Goal: Task Accomplishment & Management: Manage account settings

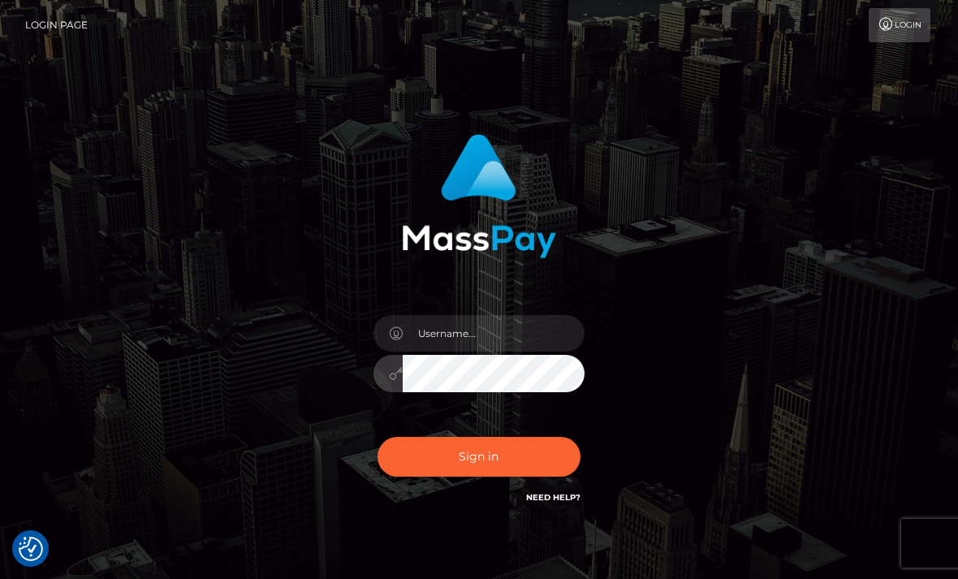
scroll to position [76, 0]
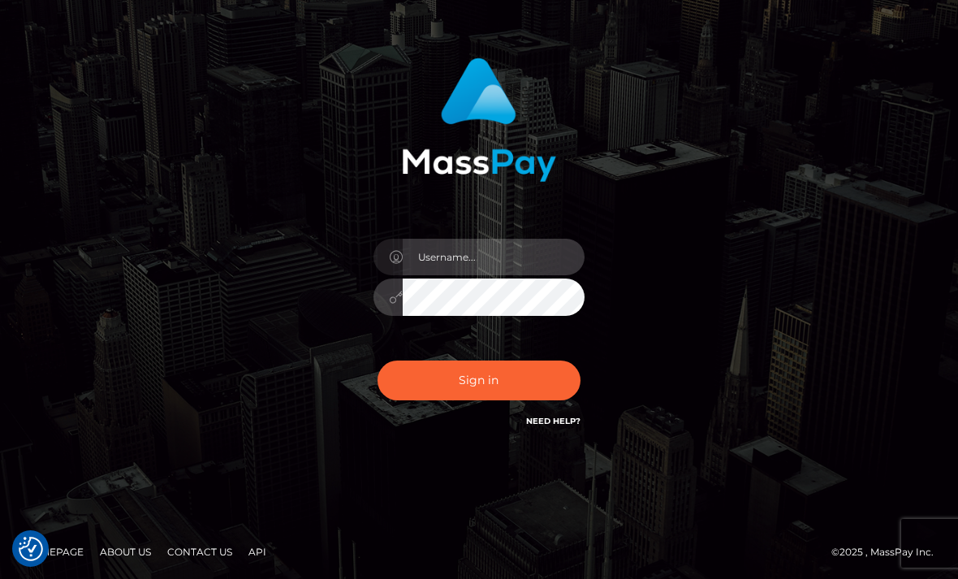
click at [504, 252] on input "text" at bounding box center [494, 257] width 182 height 37
type input "evelynncarr17@yahoo.com"
click at [487, 385] on button "Sign in" at bounding box center [479, 381] width 203 height 40
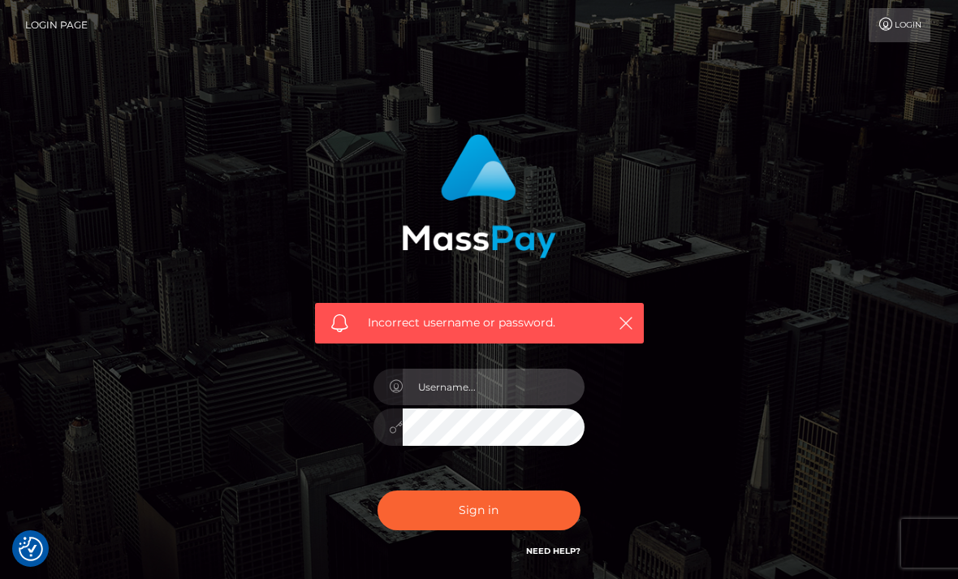
click at [474, 381] on input "text" at bounding box center [494, 387] width 182 height 37
type input "[EMAIL_ADDRESS][DOMAIN_NAME]"
click at [457, 503] on button "Sign in" at bounding box center [479, 511] width 203 height 40
click at [509, 392] on input "text" at bounding box center [494, 387] width 182 height 37
type input "[EMAIL_ADDRESS][DOMAIN_NAME]"
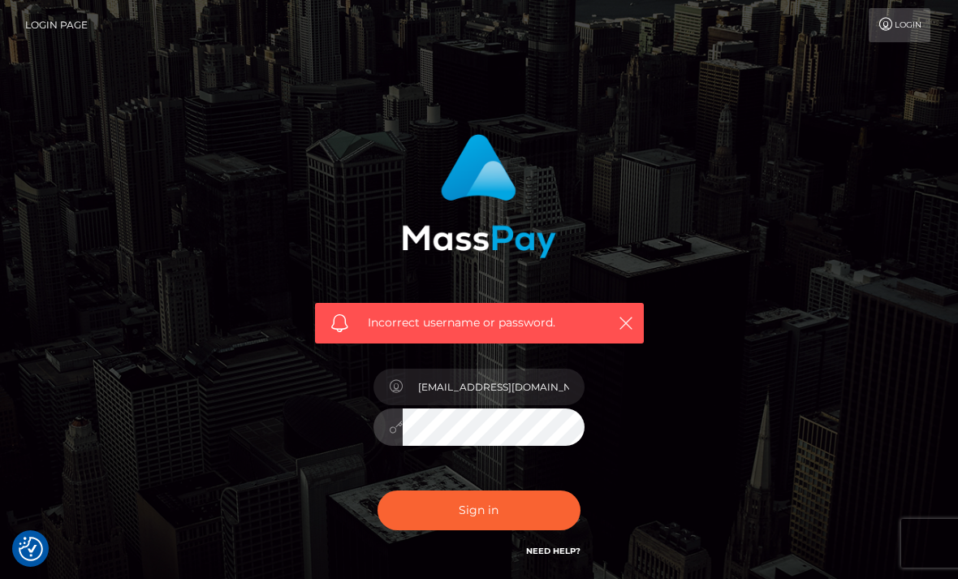
click at [495, 508] on button "Sign in" at bounding box center [479, 511] width 203 height 40
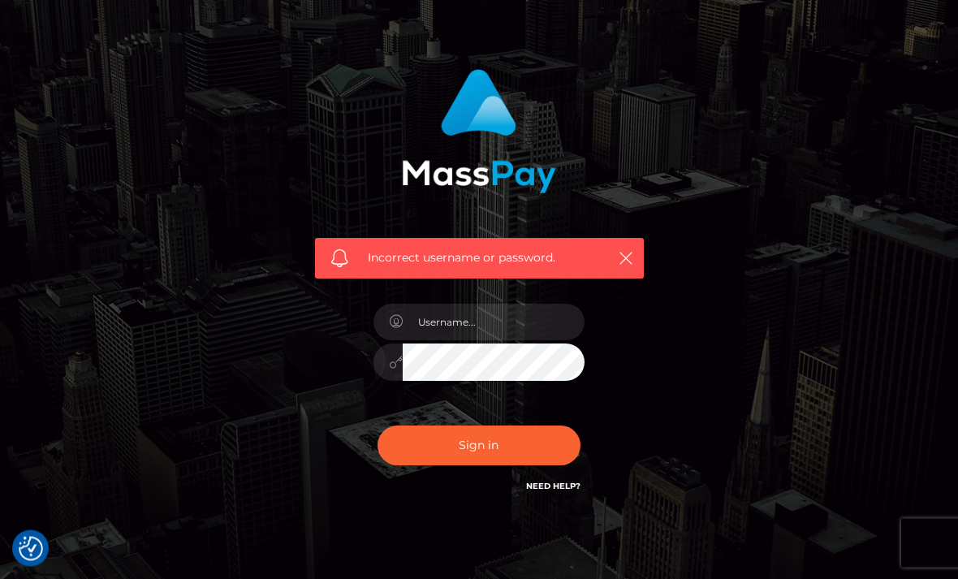
scroll to position [78, 0]
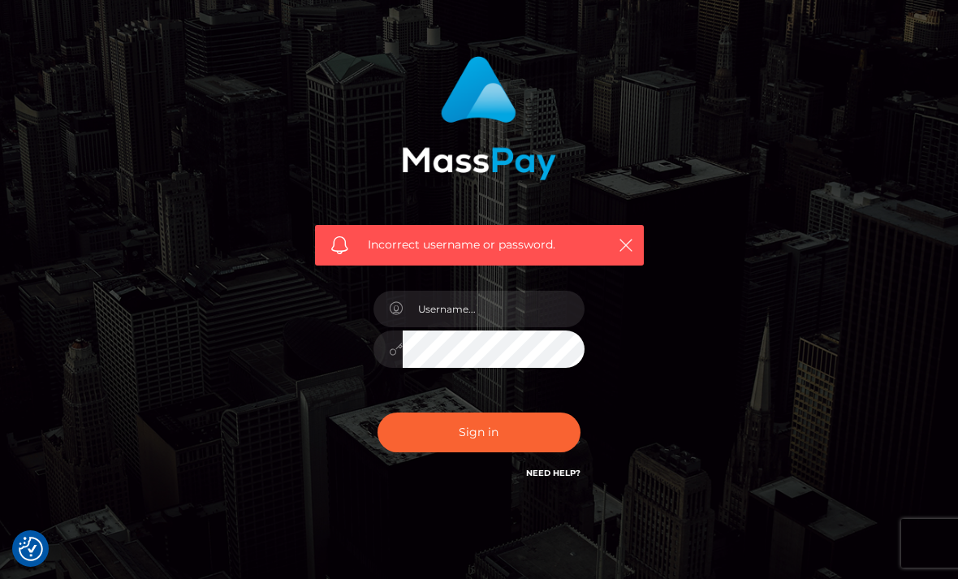
click at [559, 486] on div "Incorrect username or password." at bounding box center [479, 269] width 353 height 451
click at [539, 471] on link "Need Help?" at bounding box center [553, 473] width 54 height 11
click at [538, 315] on input "text" at bounding box center [494, 309] width 182 height 37
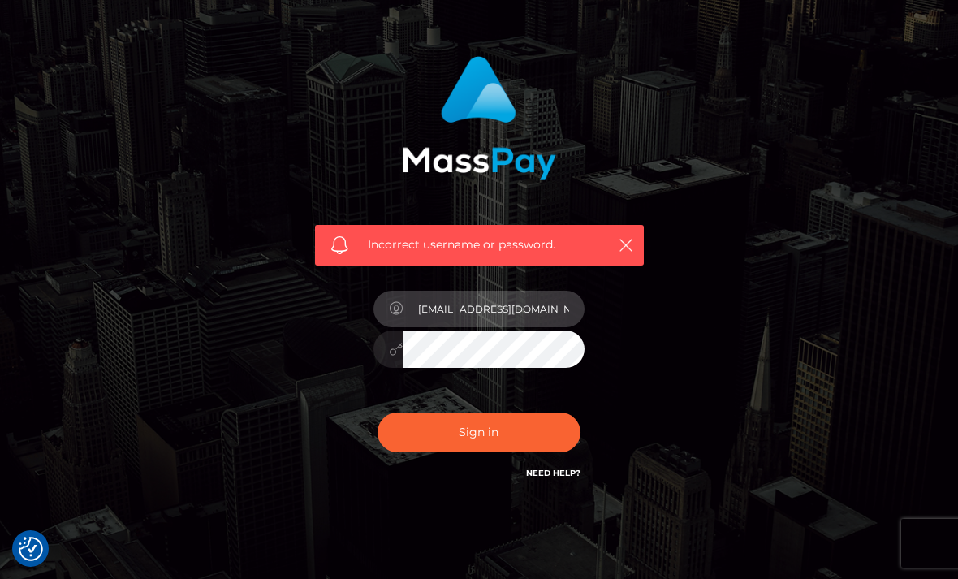
type input "[EMAIL_ADDRESS][DOMAIN_NAME]"
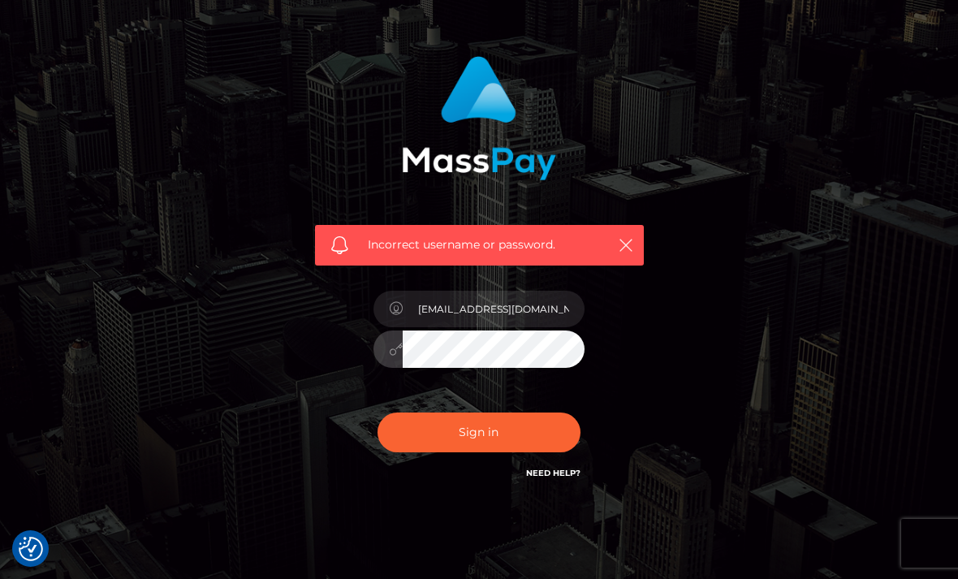
click at [508, 430] on button "Sign in" at bounding box center [479, 433] width 203 height 40
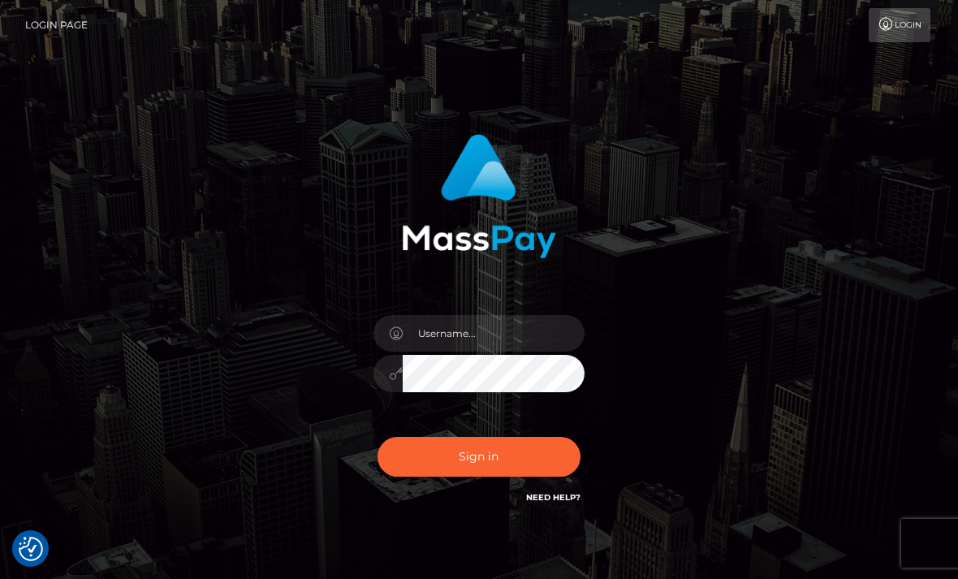
scroll to position [24, 0]
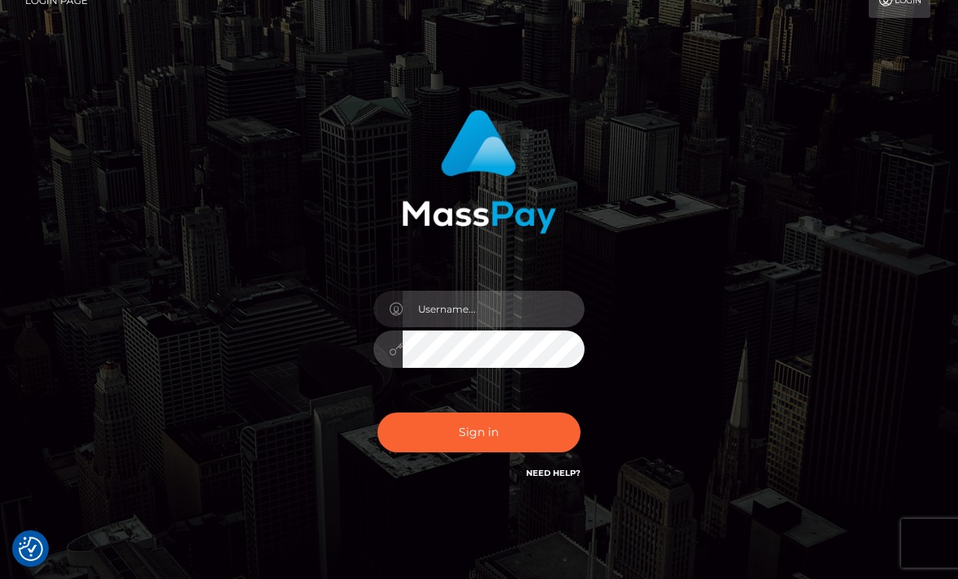
click at [534, 304] on input "text" at bounding box center [494, 309] width 182 height 37
type input "R"
type input "[EMAIL_ADDRESS][DOMAIN_NAME]"
click at [513, 421] on button "Sign in" at bounding box center [479, 433] width 203 height 40
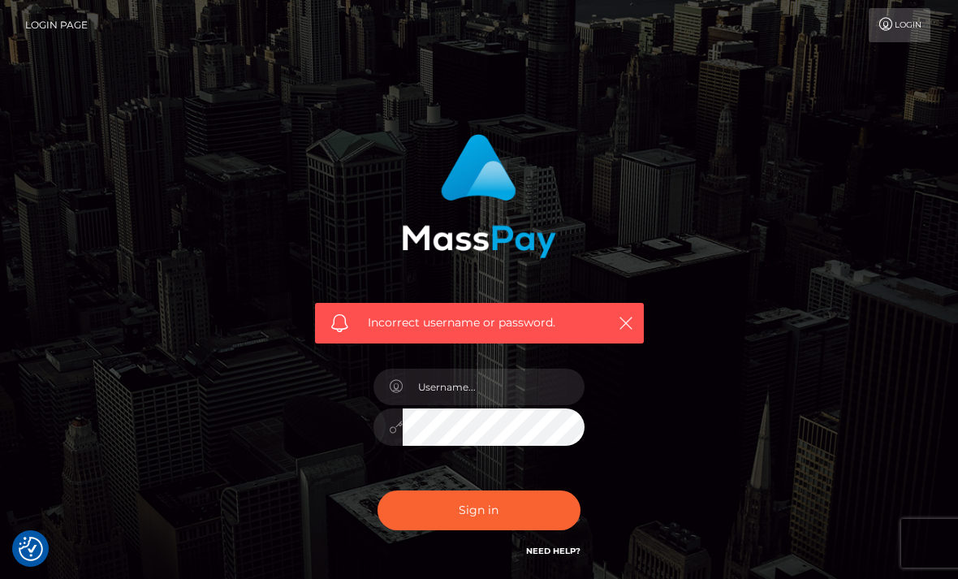
checkbox input "true"
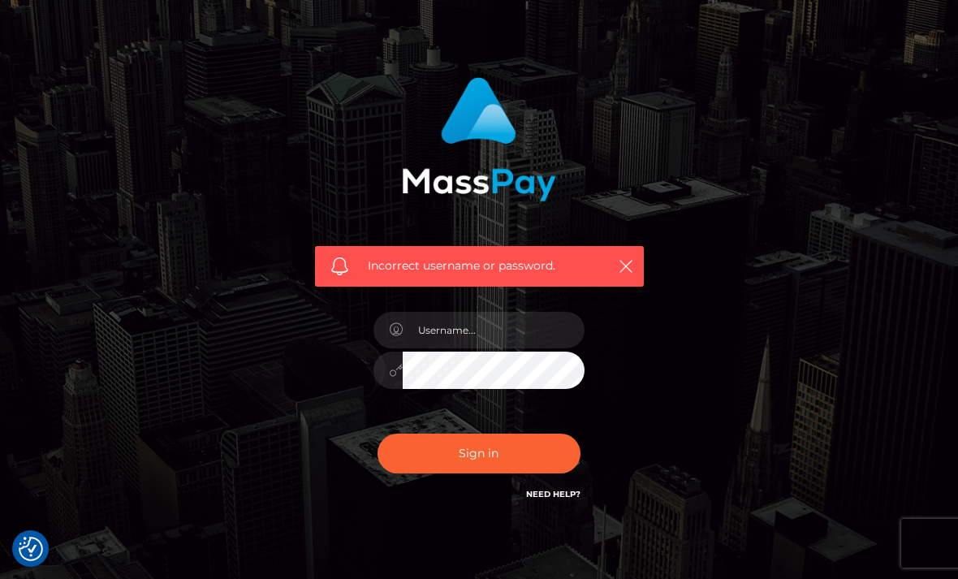
scroll to position [78, 0]
